Goal: Task Accomplishment & Management: Use online tool/utility

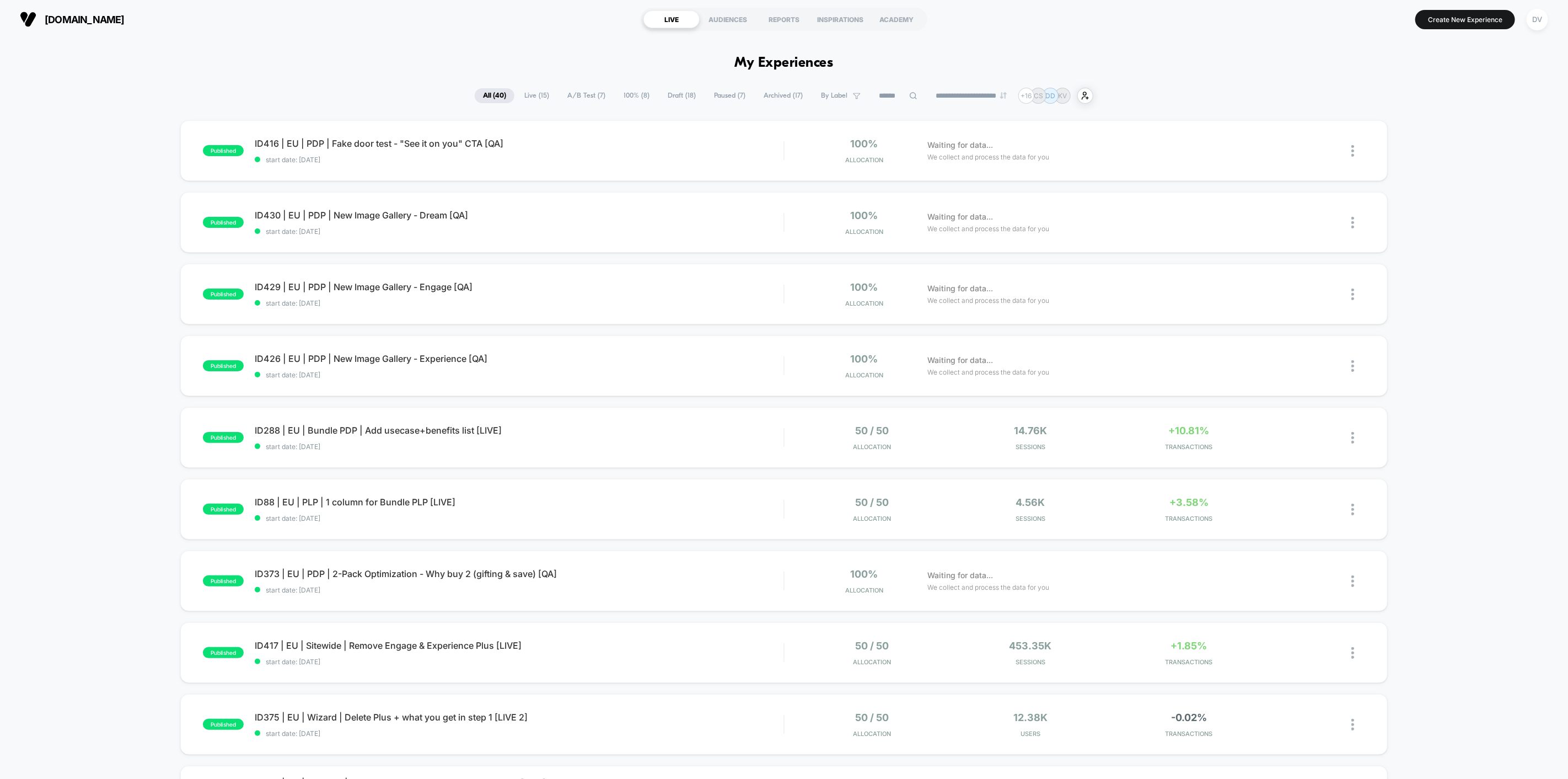
click at [1534, 16] on div "DV" at bounding box center [1538, 20] width 22 height 22
click at [1439, 93] on span "Connected Stores" at bounding box center [1515, 95] width 219 height 9
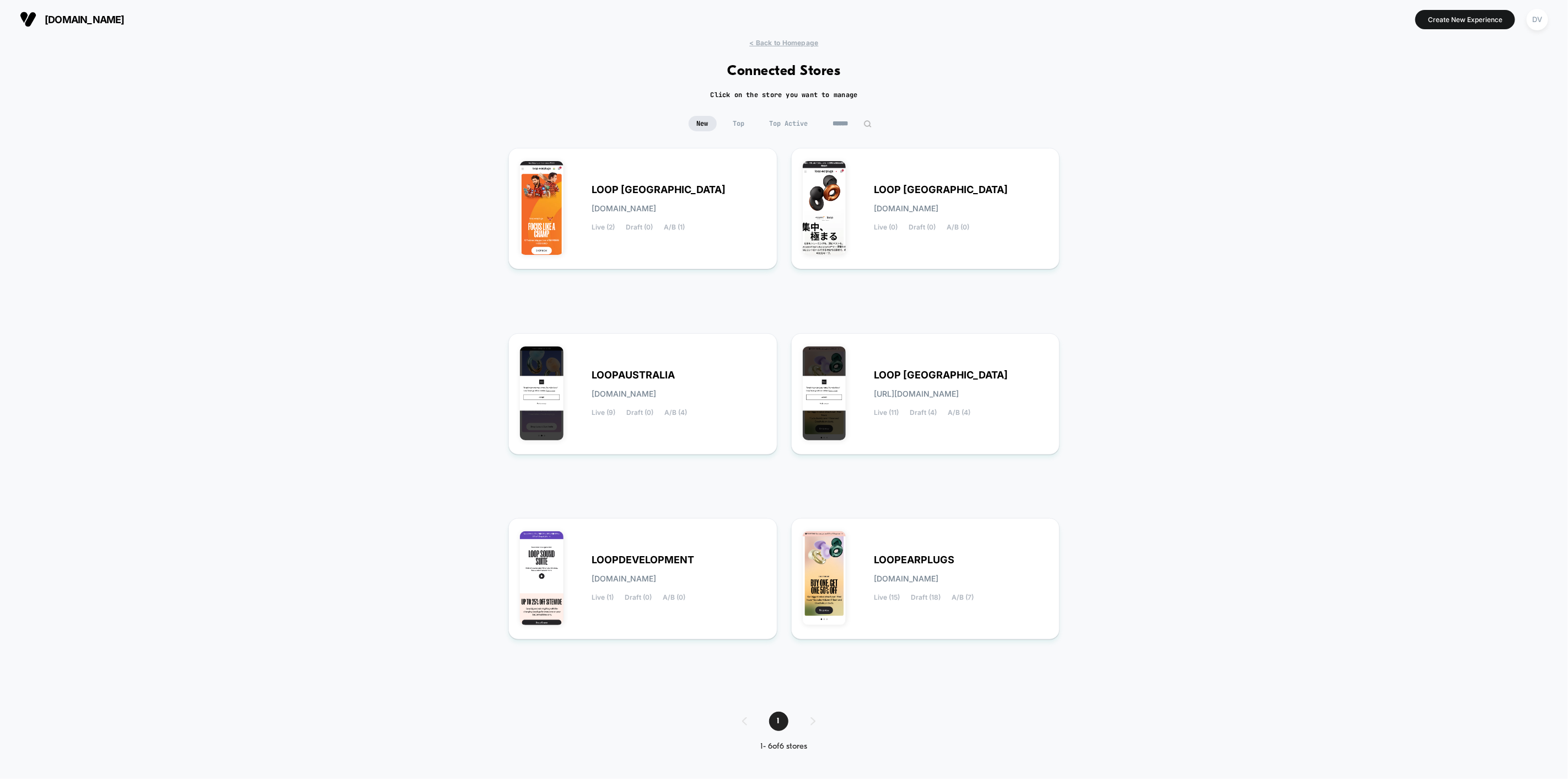
click at [912, 367] on div "LOOP [GEOGRAPHIC_DATA] [URL][DOMAIN_NAME] Live (11) Draft (4) A/B (4)" at bounding box center [926, 394] width 246 height 98
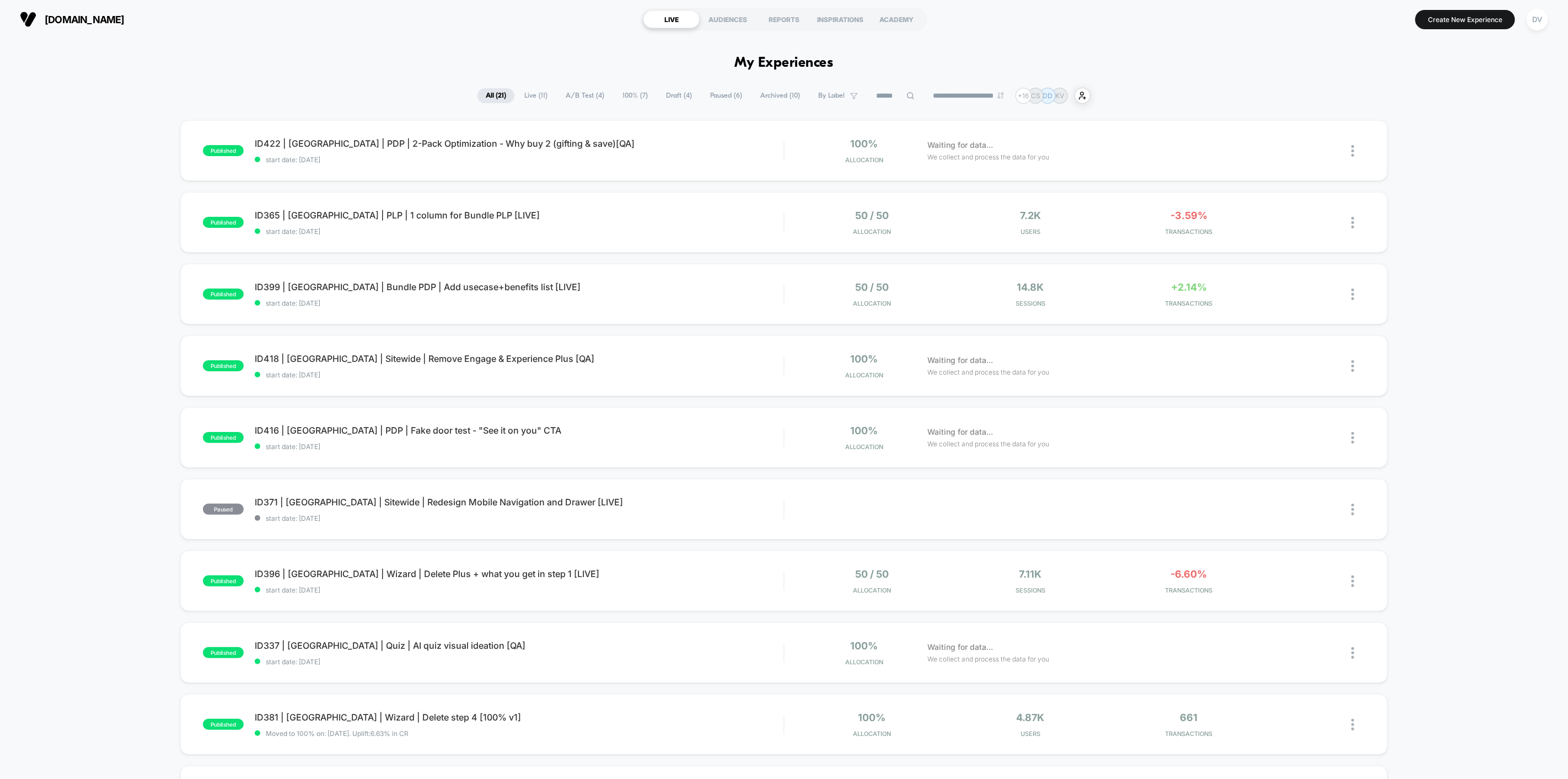
click at [906, 91] on icon at bounding box center [910, 95] width 8 height 8
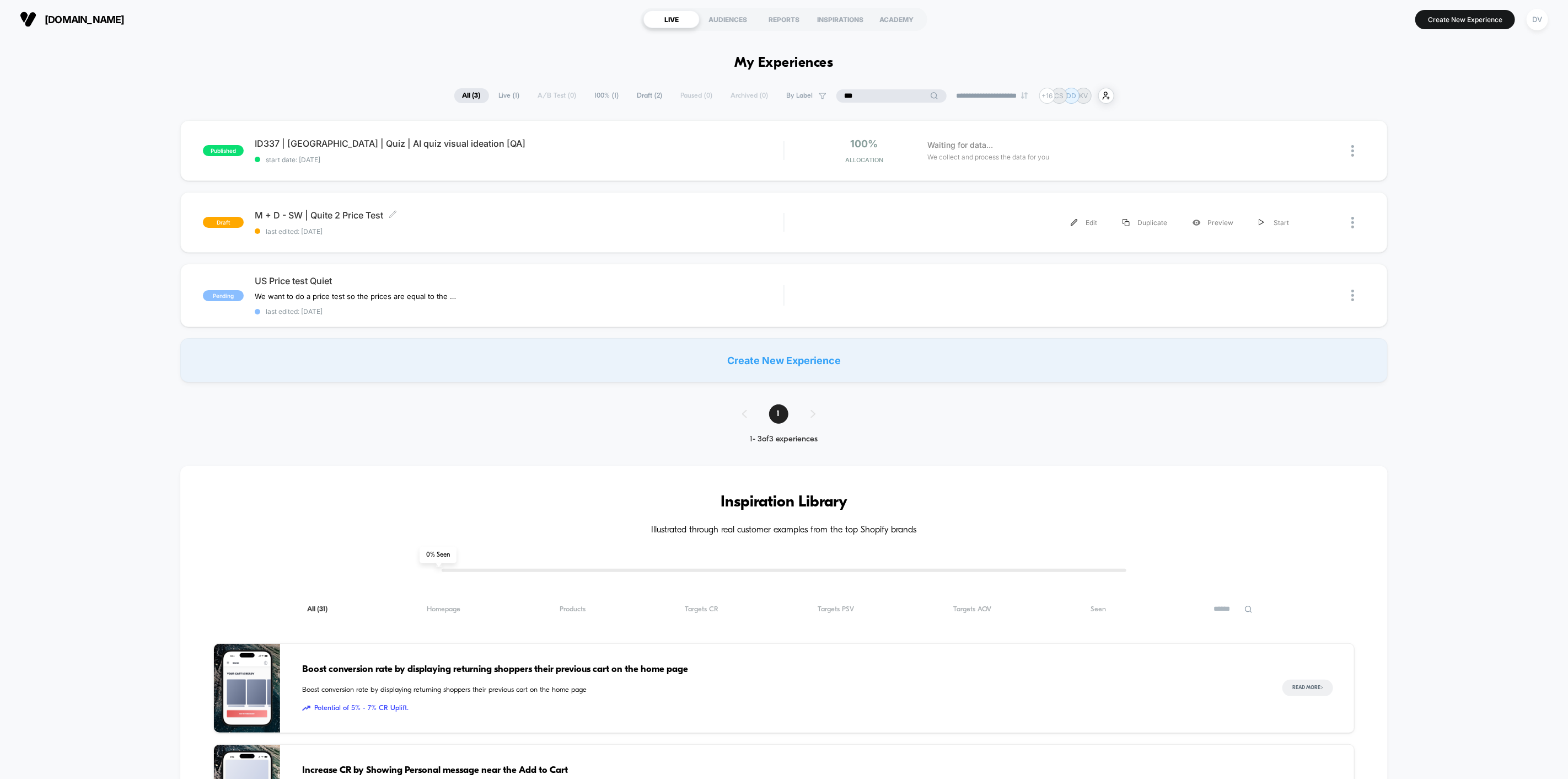
type input "***"
click at [318, 216] on span "M + D - SW | Quite 2 Price Test Click to edit experience details" at bounding box center [519, 215] width 529 height 11
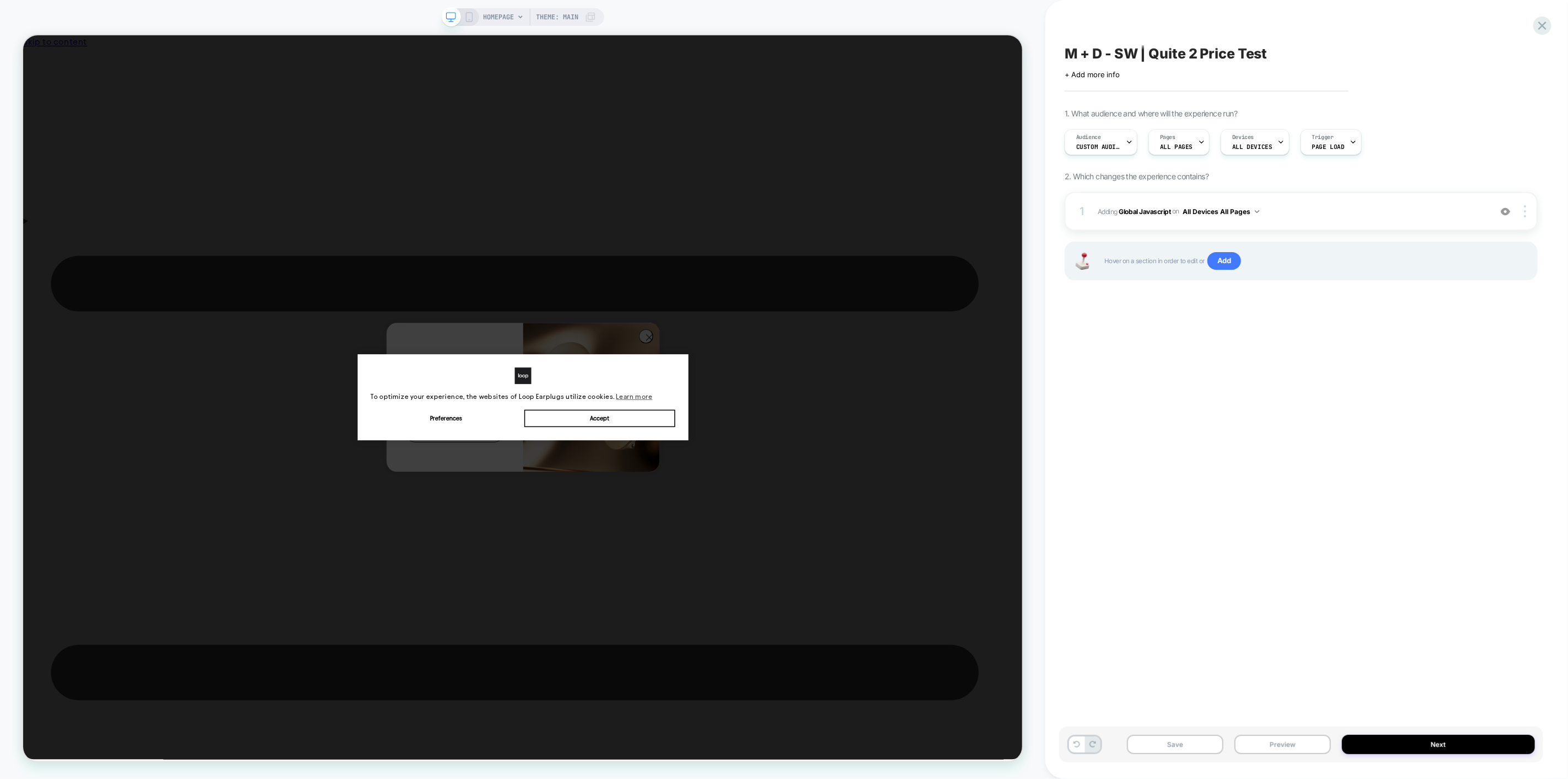
click at [1452, 740] on button "Next" at bounding box center [1438, 745] width 193 height 20
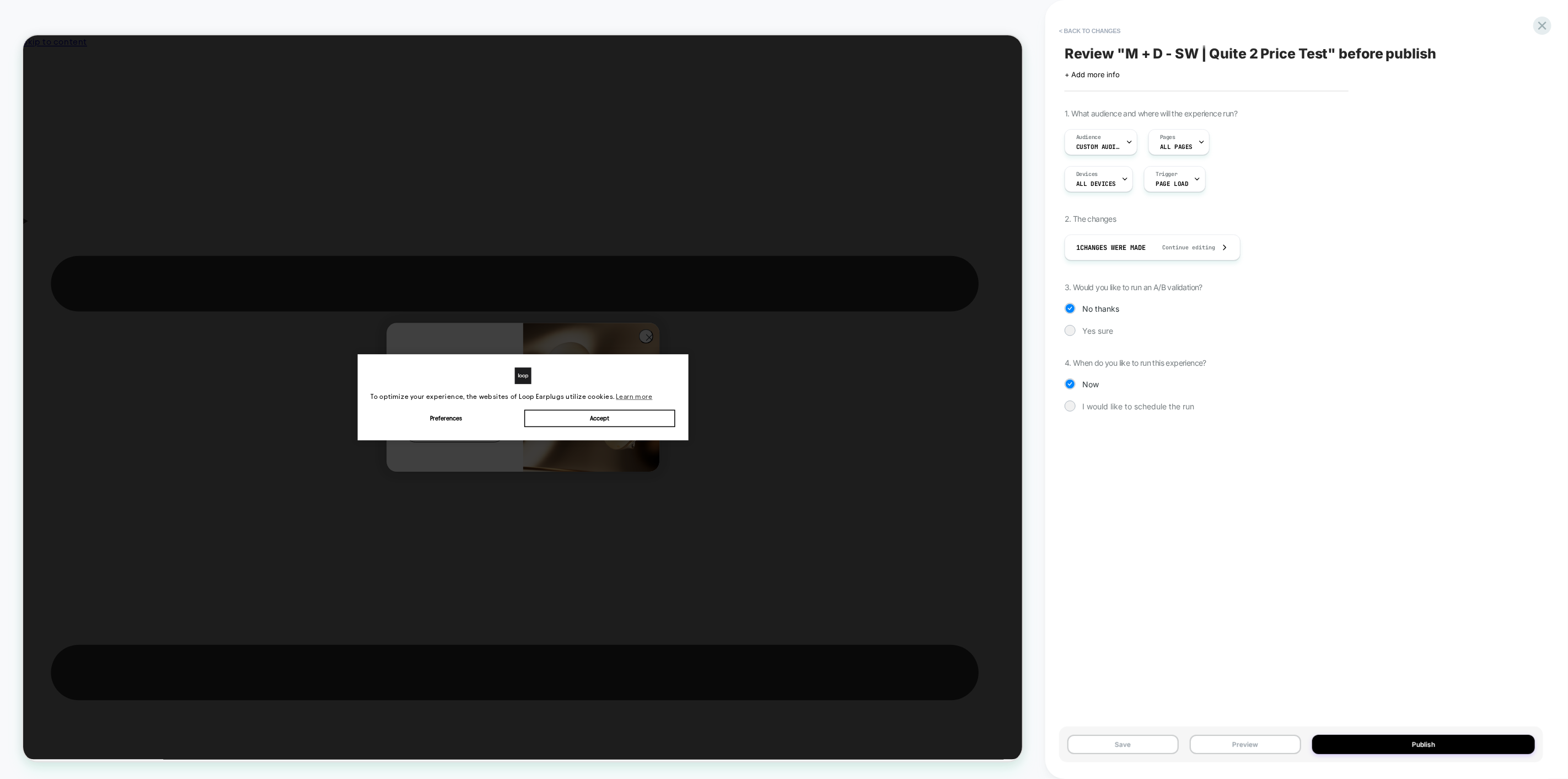
click at [1238, 250] on div "1 Changes were made Continue editing" at bounding box center [1152, 247] width 176 height 26
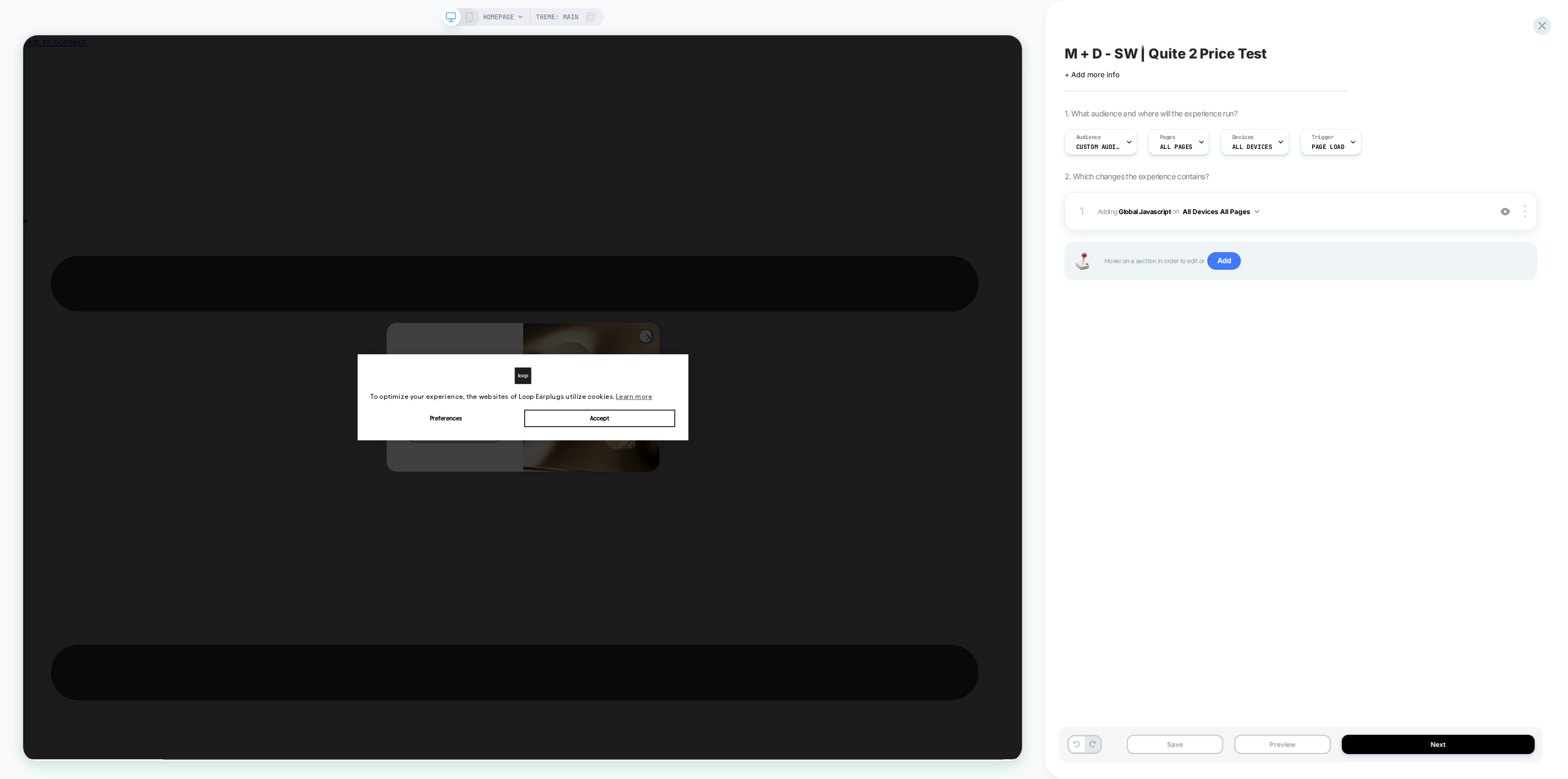
click at [1291, 214] on span "Adding Global Javascript on All Devices All Pages" at bounding box center [1291, 212] width 387 height 14
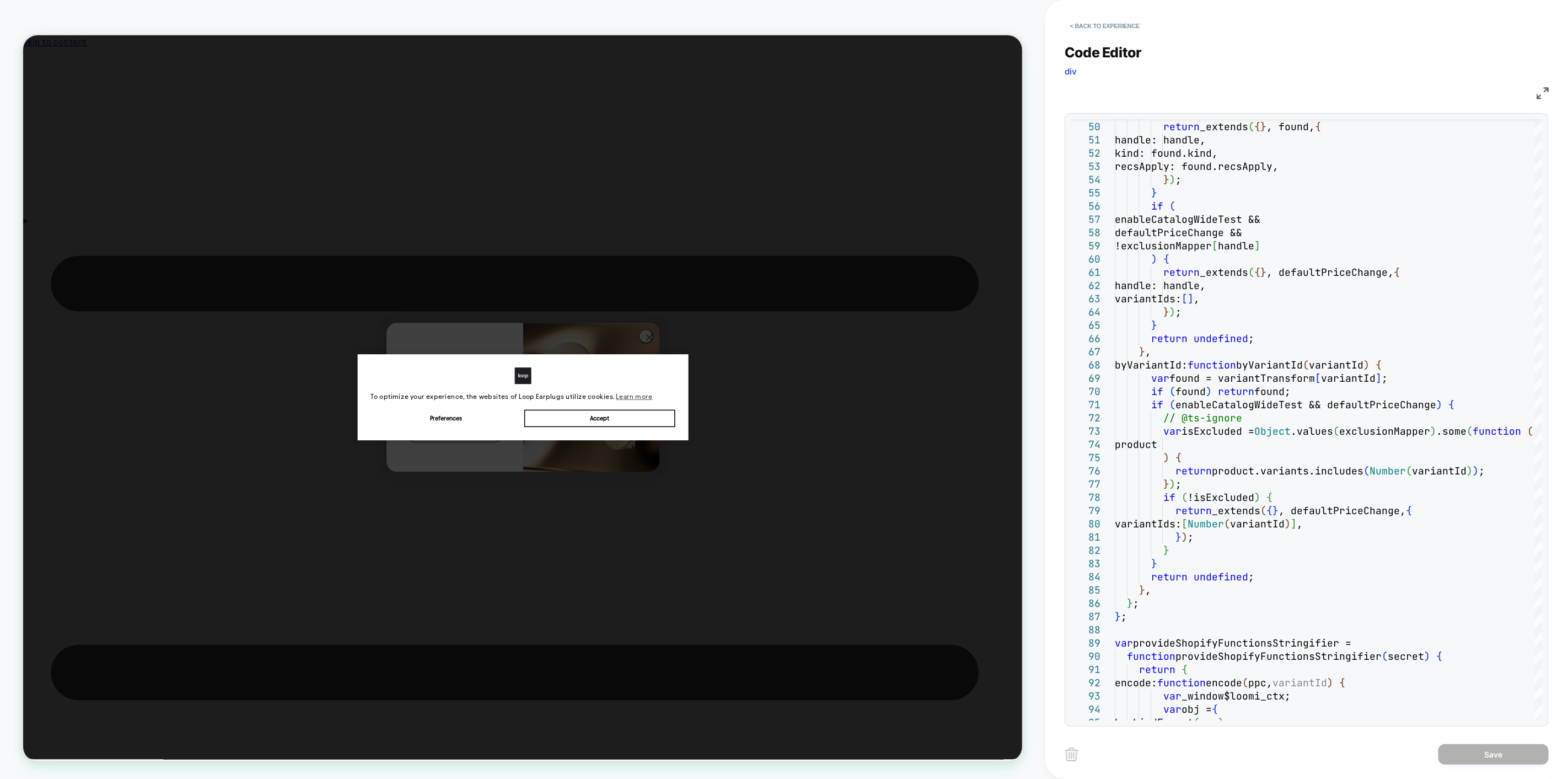
click at [1106, 28] on button "< Back to experience" at bounding box center [1104, 26] width 80 height 18
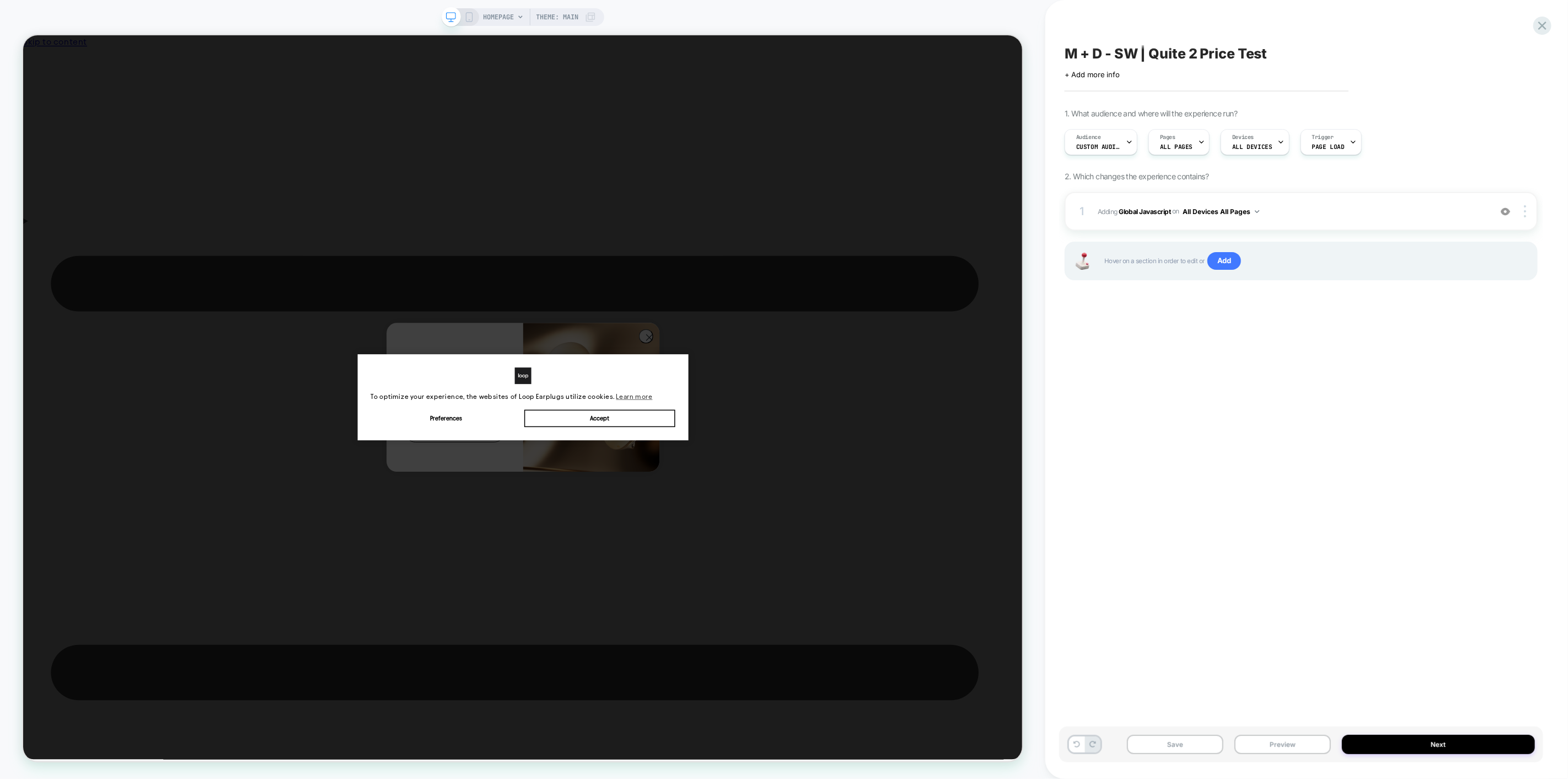
click at [1425, 742] on button "Next" at bounding box center [1438, 745] width 193 height 20
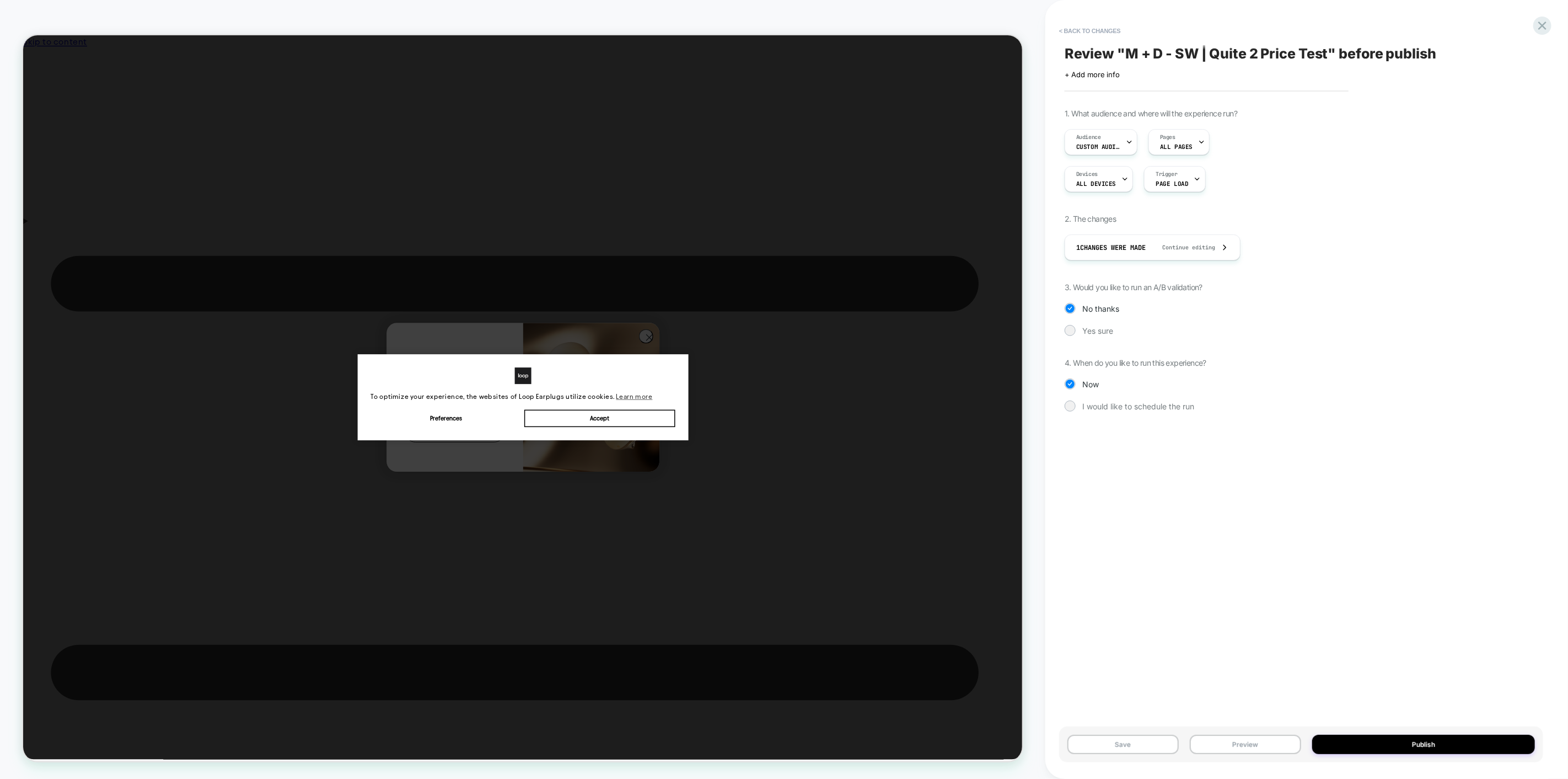
drag, startPoint x: 1444, startPoint y: 55, endPoint x: 1120, endPoint y: 51, distance: 324.0
click at [1120, 51] on div "Review " M + D - SW | Quite 2 Price Test " before publish" at bounding box center [1301, 53] width 473 height 16
click at [1542, 22] on icon at bounding box center [1542, 26] width 15 height 15
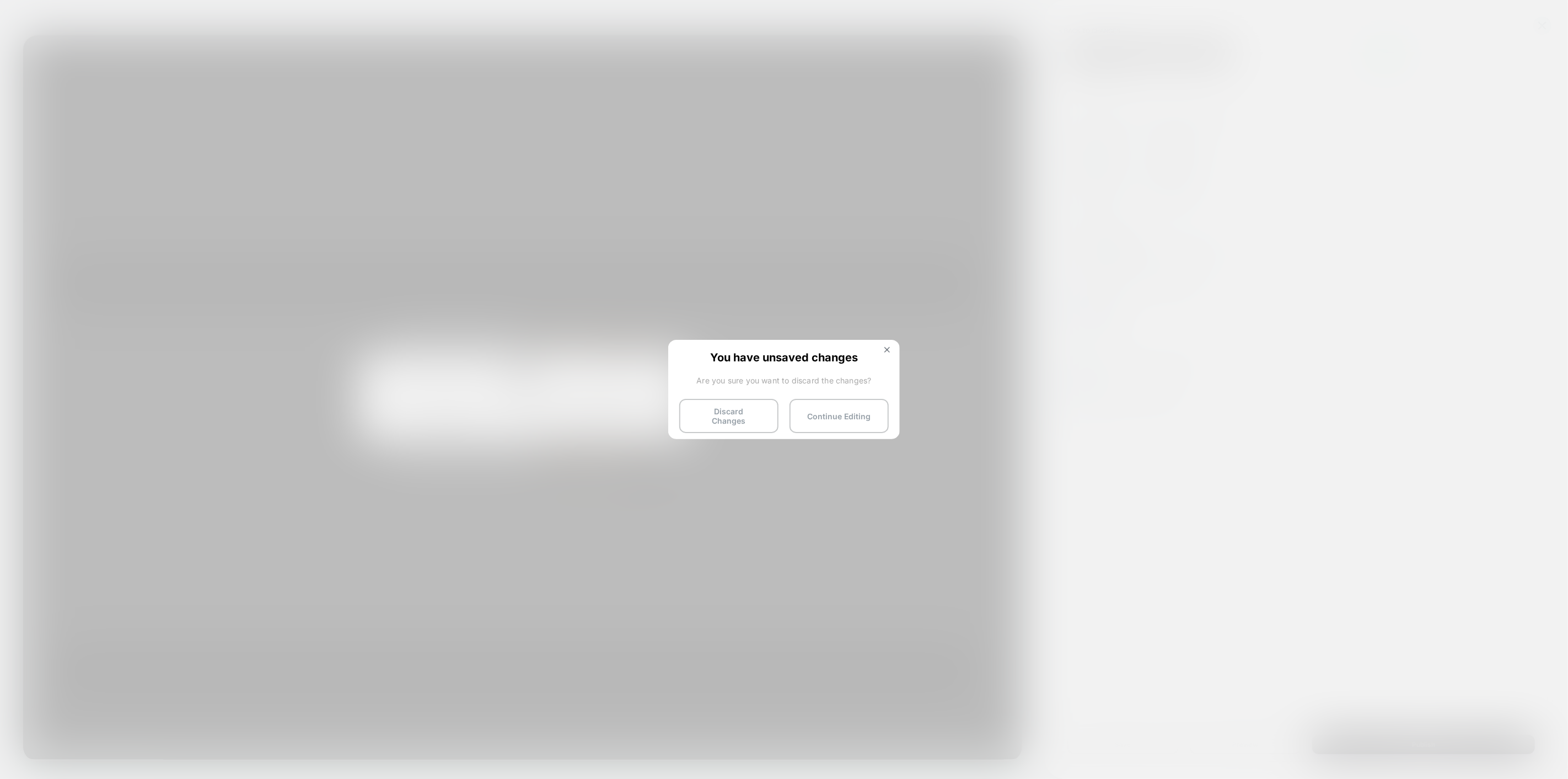
click at [741, 411] on button "Discard Changes" at bounding box center [729, 416] width 99 height 34
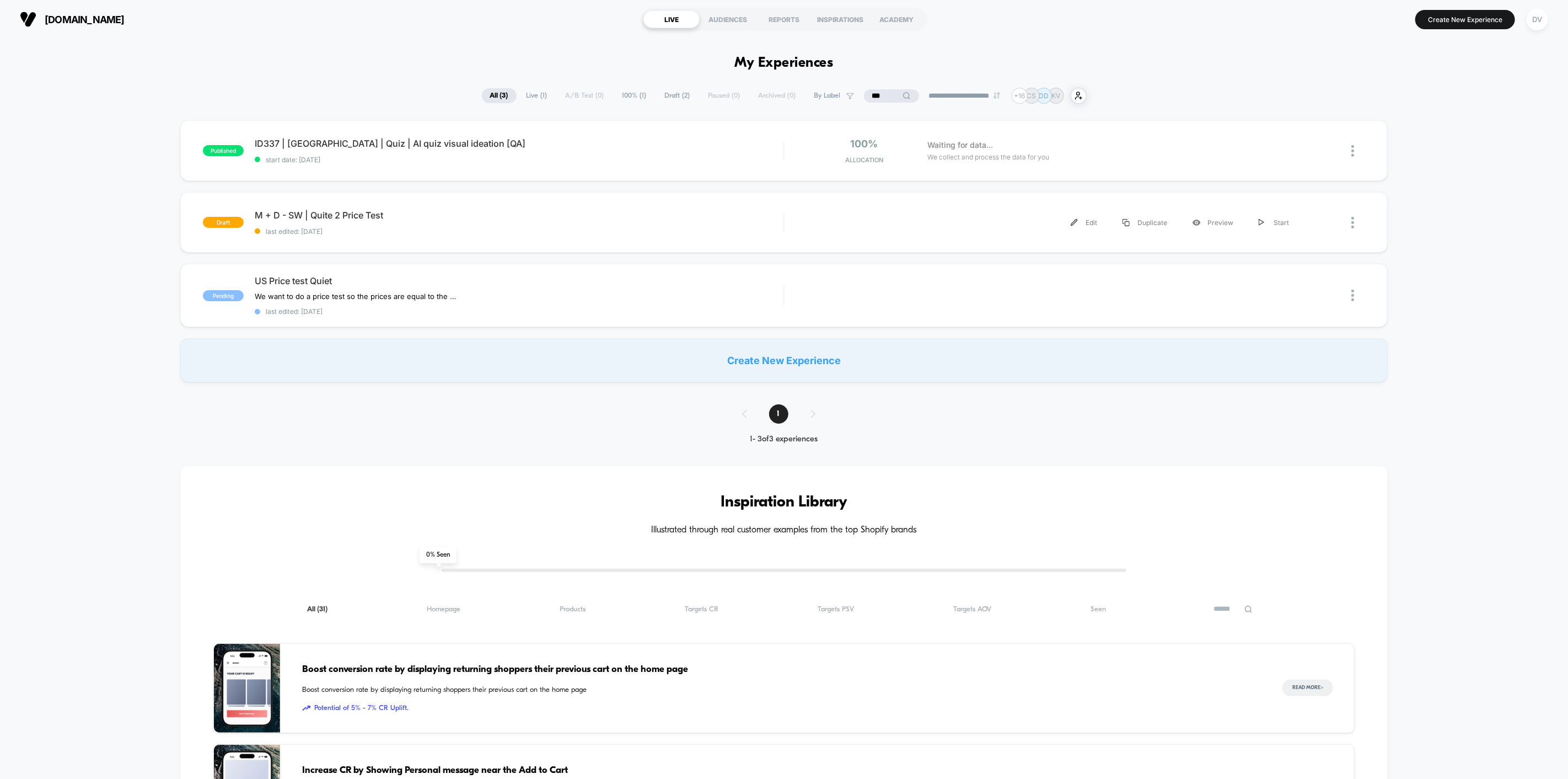
click at [1222, 220] on div "Preview" at bounding box center [1213, 222] width 66 height 25
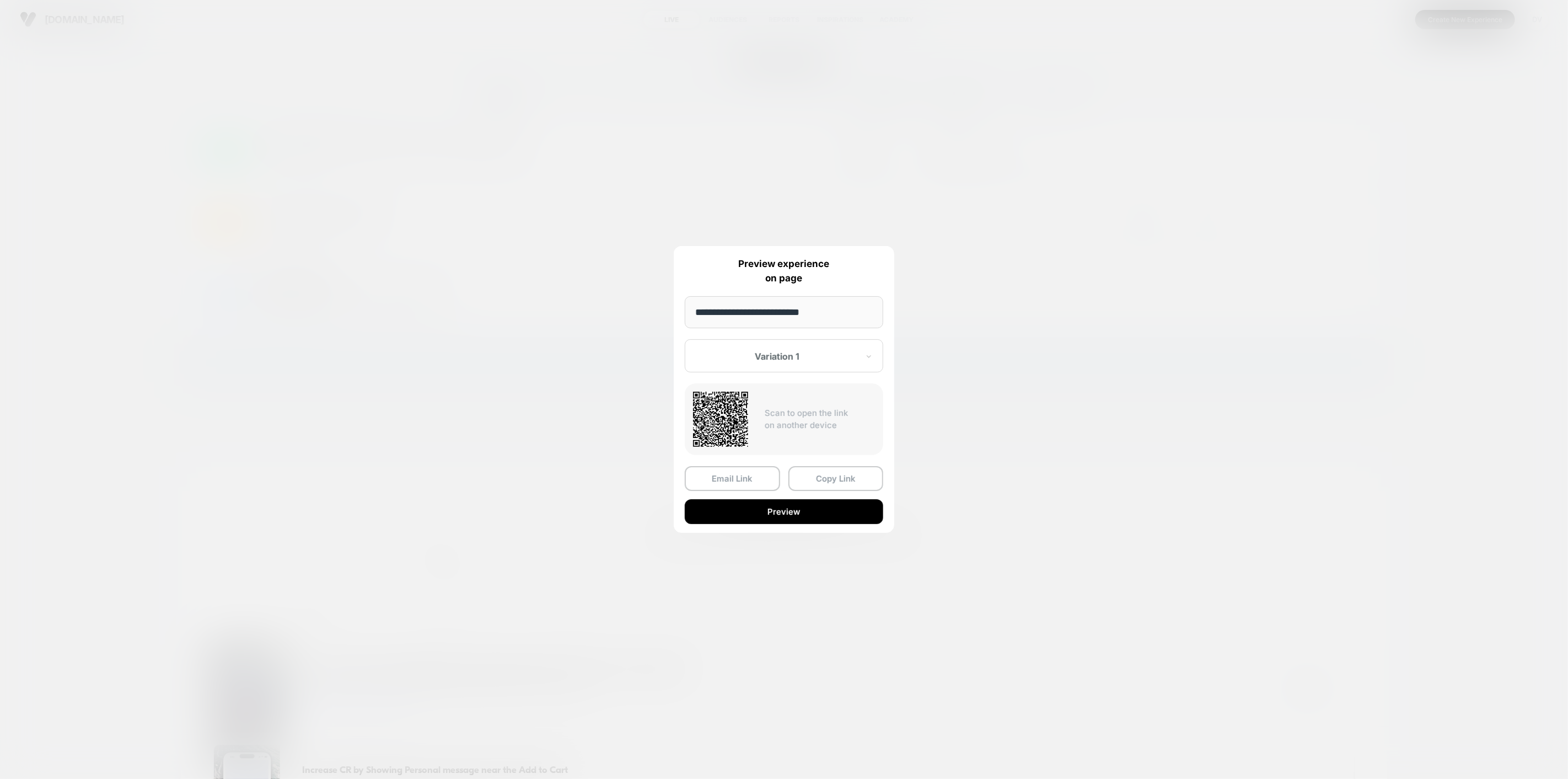
click at [778, 508] on button "Preview" at bounding box center [784, 511] width 199 height 25
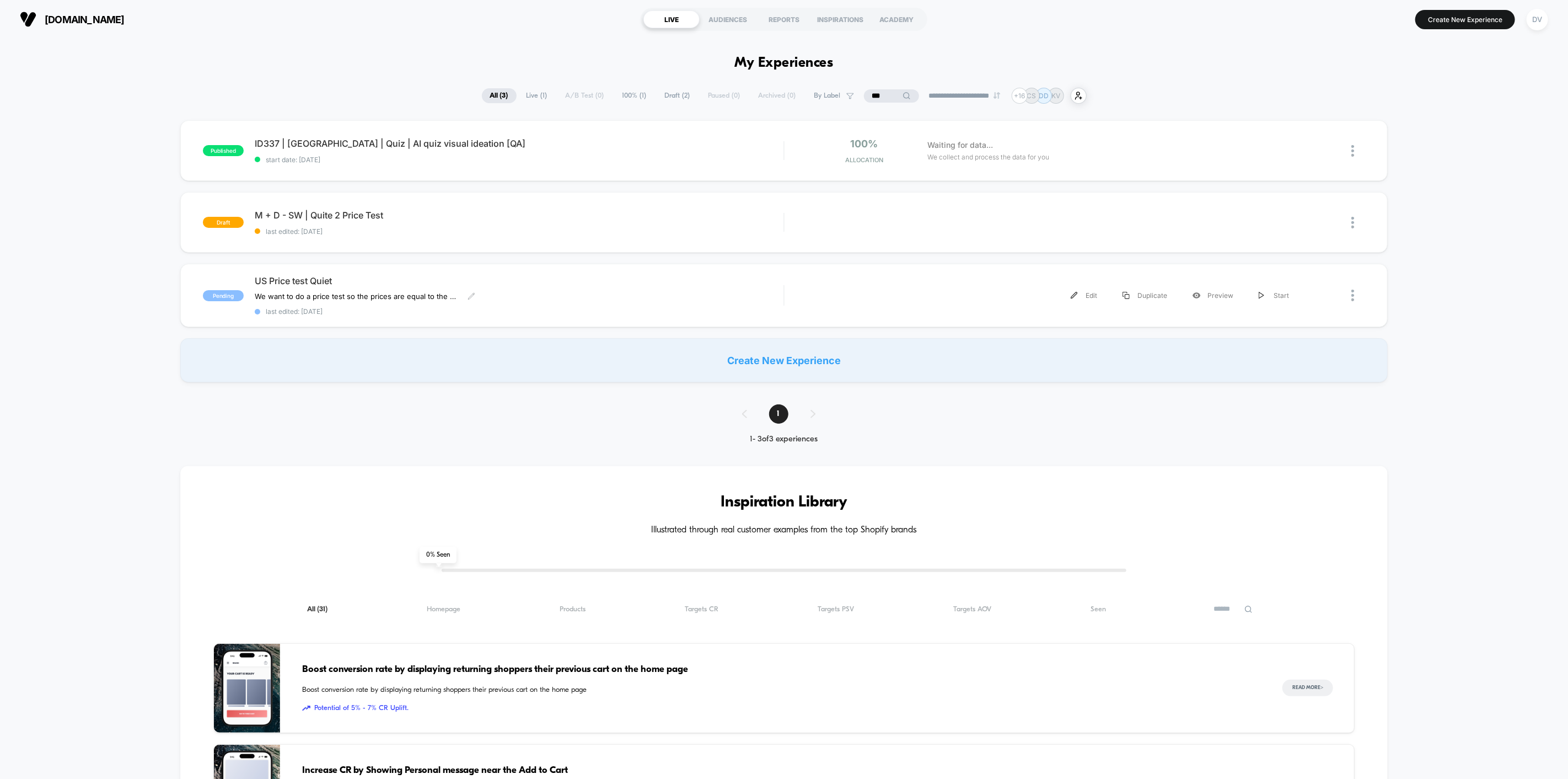
click at [475, 293] on div "We want to do a price test so the prices are equal to the Quiet price on Amazon…" at bounding box center [439, 296] width 370 height 9
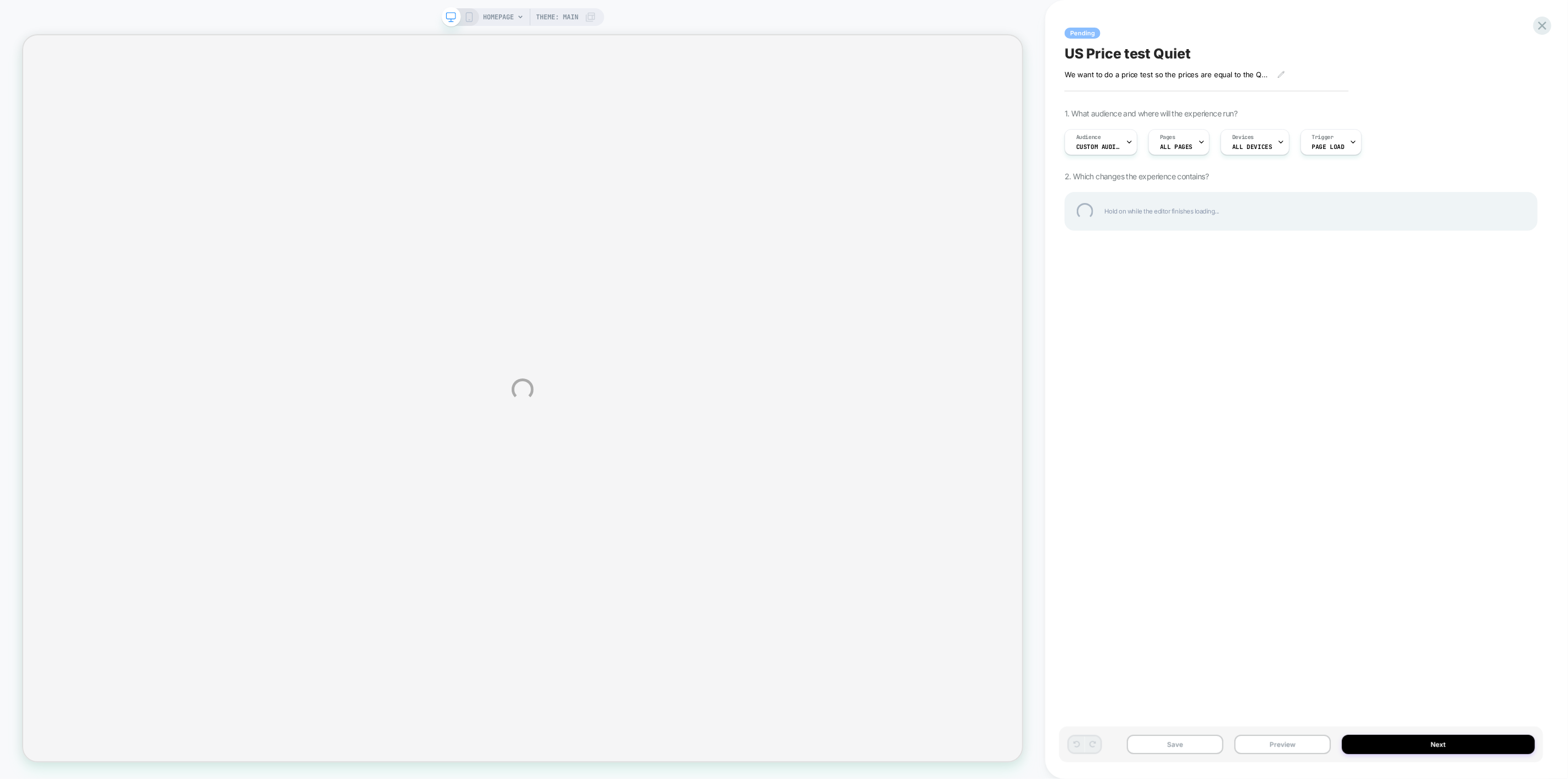
click at [1137, 78] on div "HOMEPAGE Theme: MAIN Pending US Price test Quiet We want to do a price test so …" at bounding box center [784, 390] width 1568 height 779
click at [1281, 74] on div "HOMEPAGE Theme: MAIN Pending US Price test Quiet We want to do a price test so …" at bounding box center [784, 390] width 1568 height 779
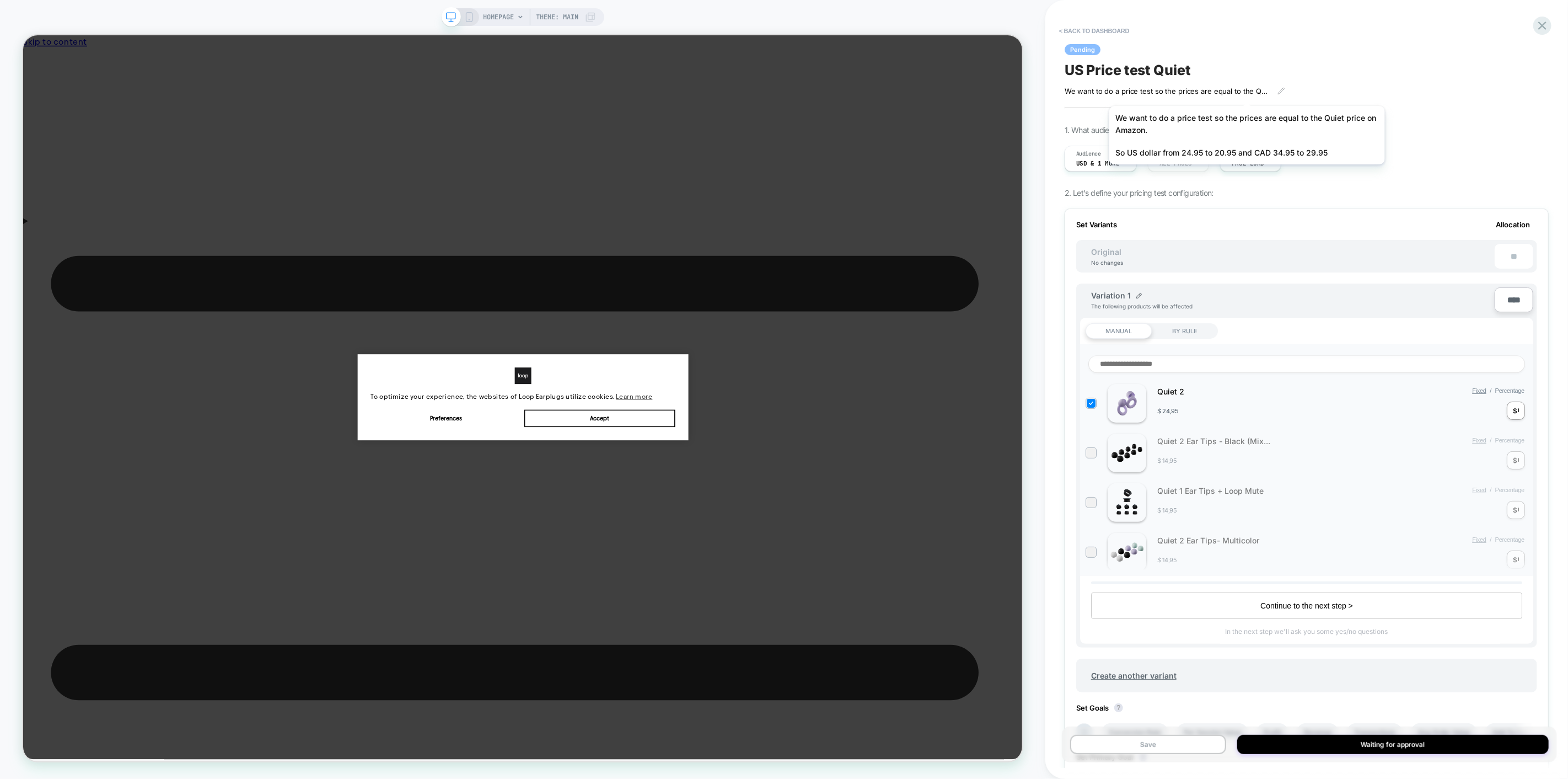
click at [1244, 92] on span "We want to do a price test so the prices are equal to the Quiet price on [DOMAI…" at bounding box center [1167, 91] width 205 height 9
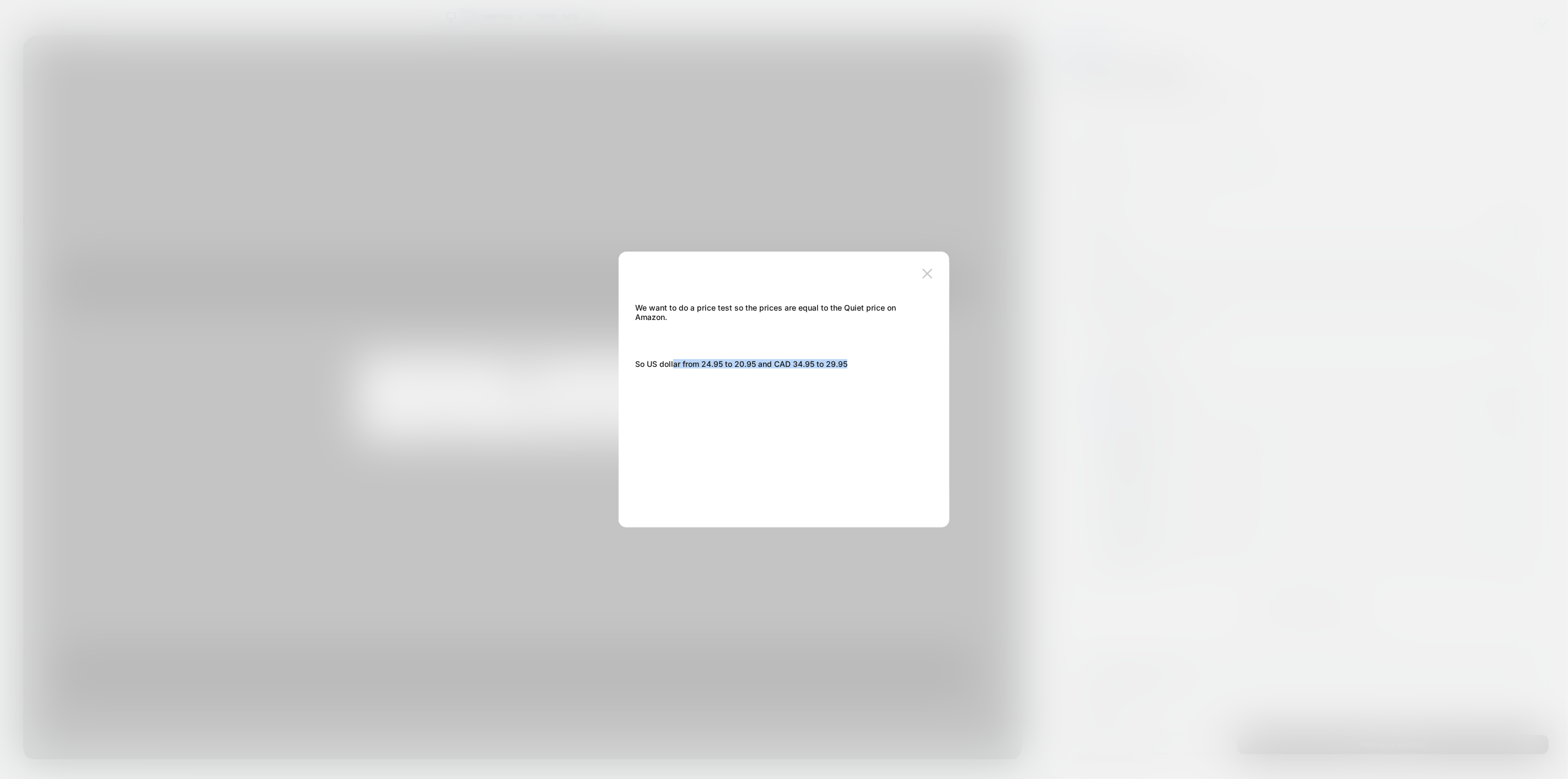
drag, startPoint x: 877, startPoint y: 370, endPoint x: 629, endPoint y: 310, distance: 255.2
click at [635, 310] on div "We want to do a price test so the prices are equal to the Quiet price on Amazon…" at bounding box center [779, 335] width 287 height 80
click at [652, 304] on span "We want to do a price test so the prices are equal to the Quiet price on Amazon." at bounding box center [766, 312] width 261 height 19
click at [717, 333] on div "We want to do a price test so the prices are equal to the Quiet price on Amazon…" at bounding box center [779, 335] width 287 height 80
drag, startPoint x: 869, startPoint y: 373, endPoint x: 663, endPoint y: 291, distance: 221.7
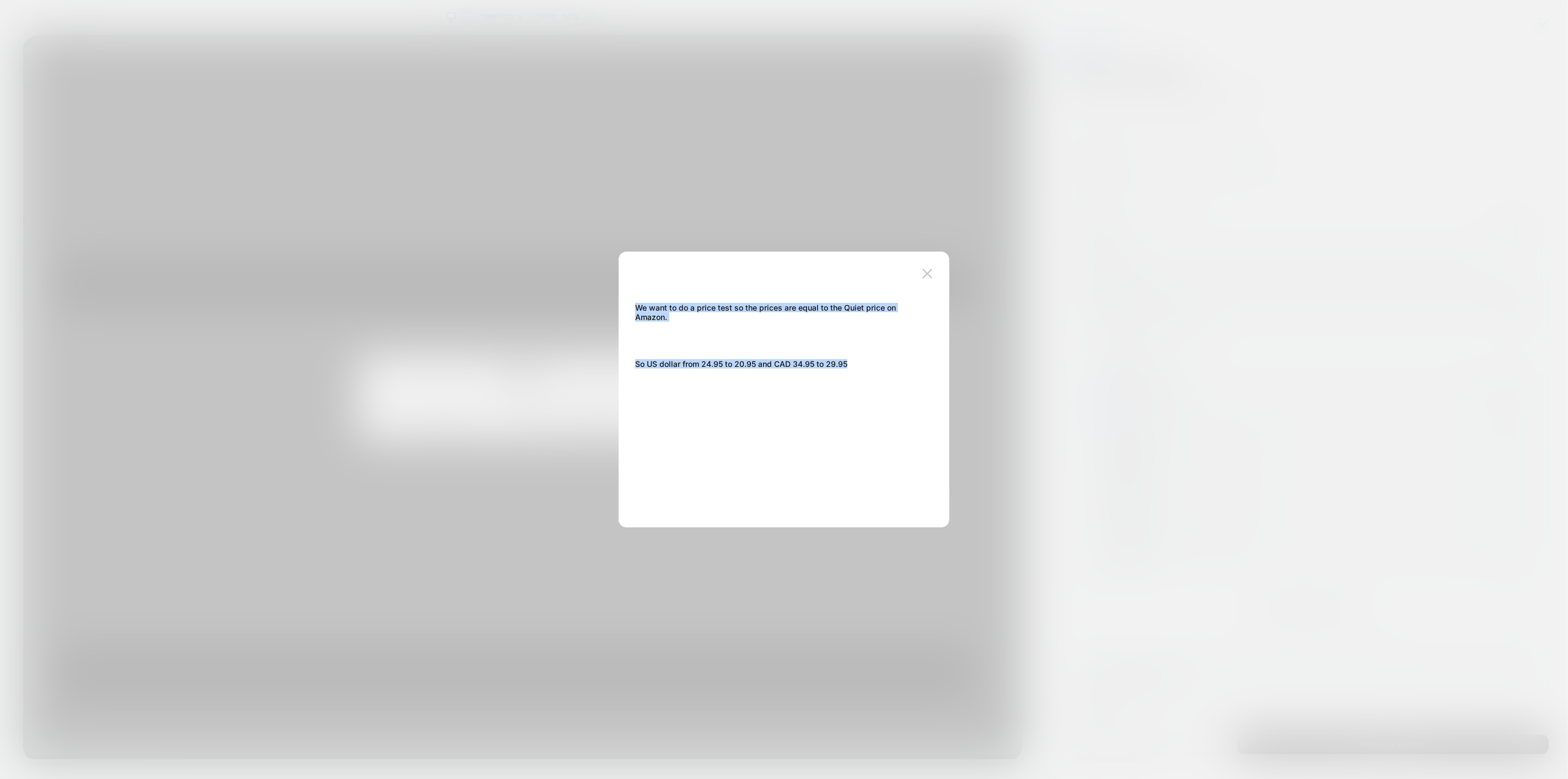
click at [663, 291] on div "We want to do a price test so the prices are equal to the Quiet price on Amazon…" at bounding box center [779, 390] width 297 height 232
copy div "We want to do a price test so the prices are equal to the Quiet price on Amazon…"
click at [1005, 154] on div at bounding box center [784, 390] width 1568 height 779
